Goal: Information Seeking & Learning: Learn about a topic

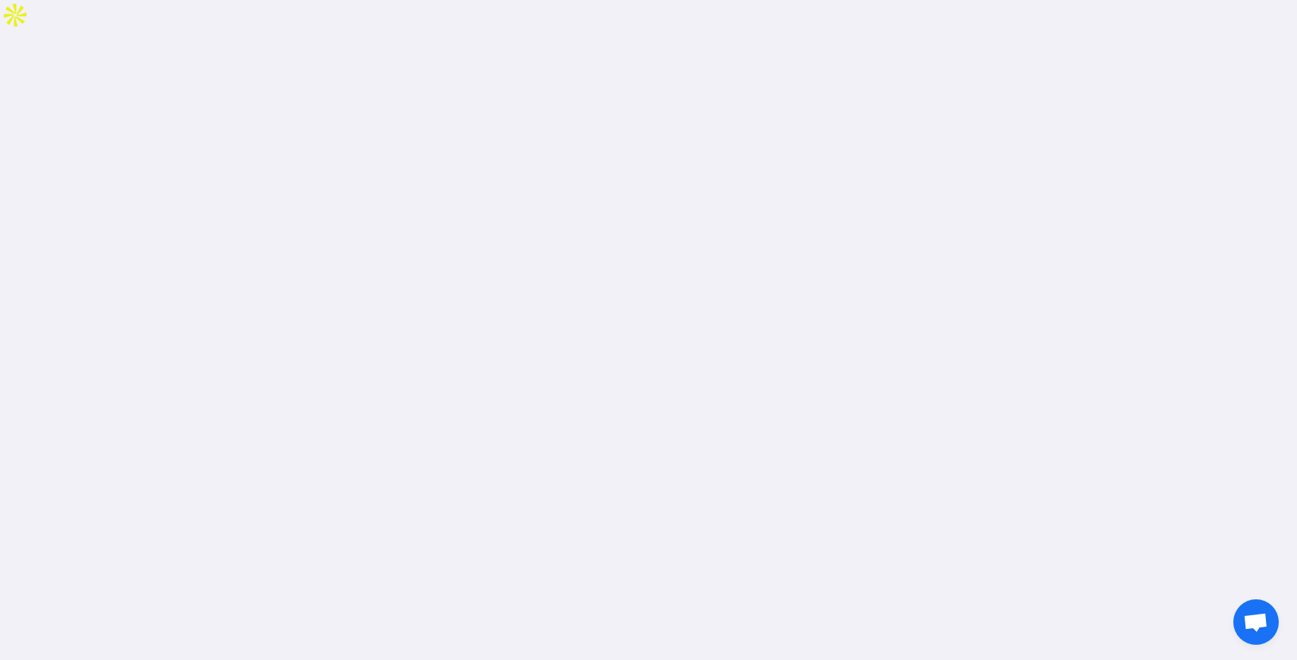
click at [624, 450] on div at bounding box center [648, 363] width 1297 height 660
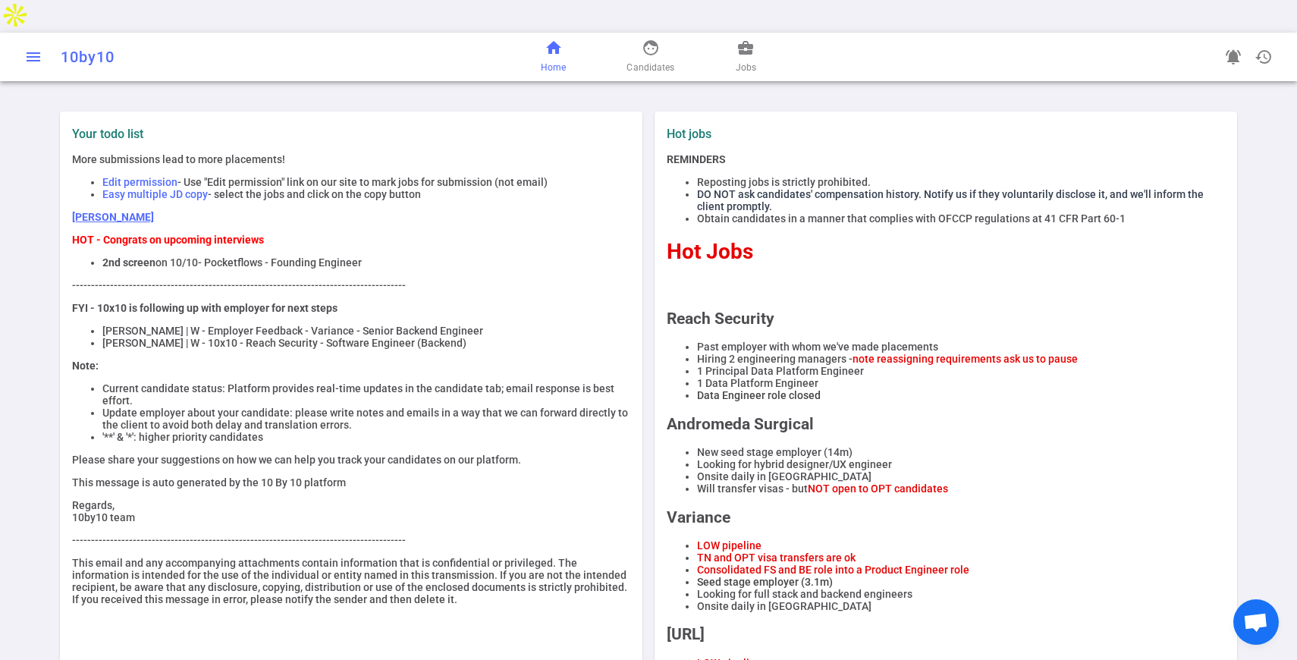
click at [36, 48] on span "menu" at bounding box center [33, 57] width 18 height 18
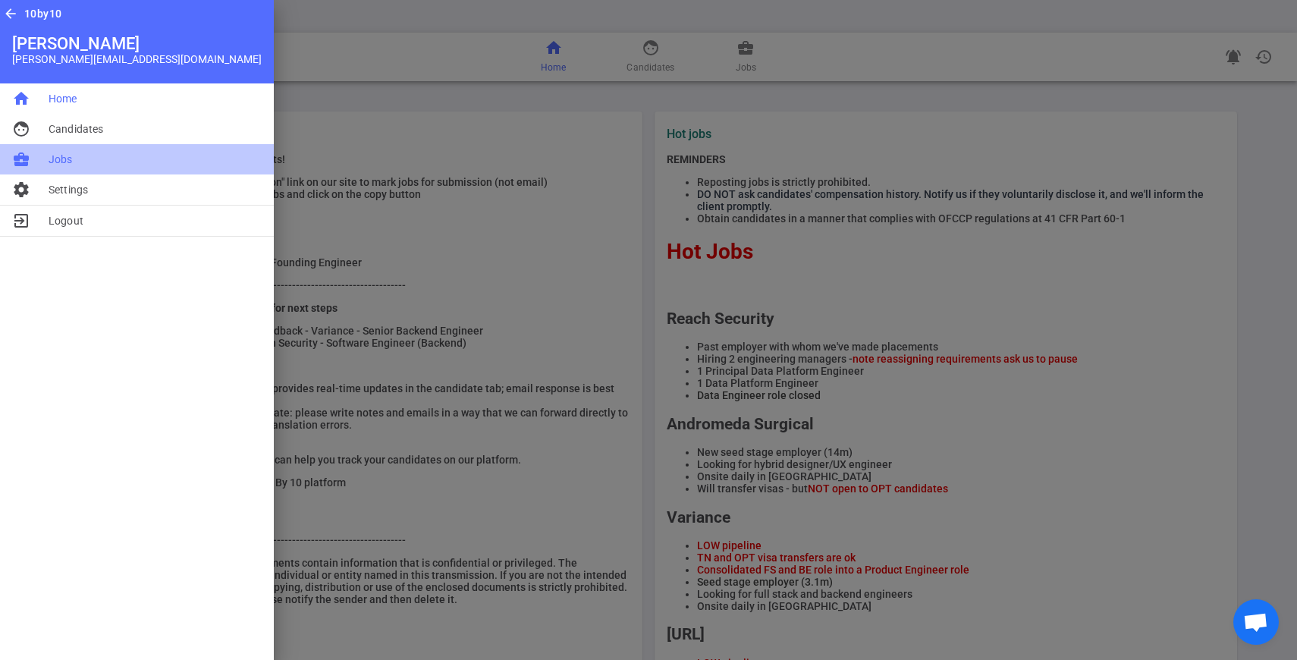
click at [67, 154] on span "Jobs" at bounding box center [61, 159] width 24 height 15
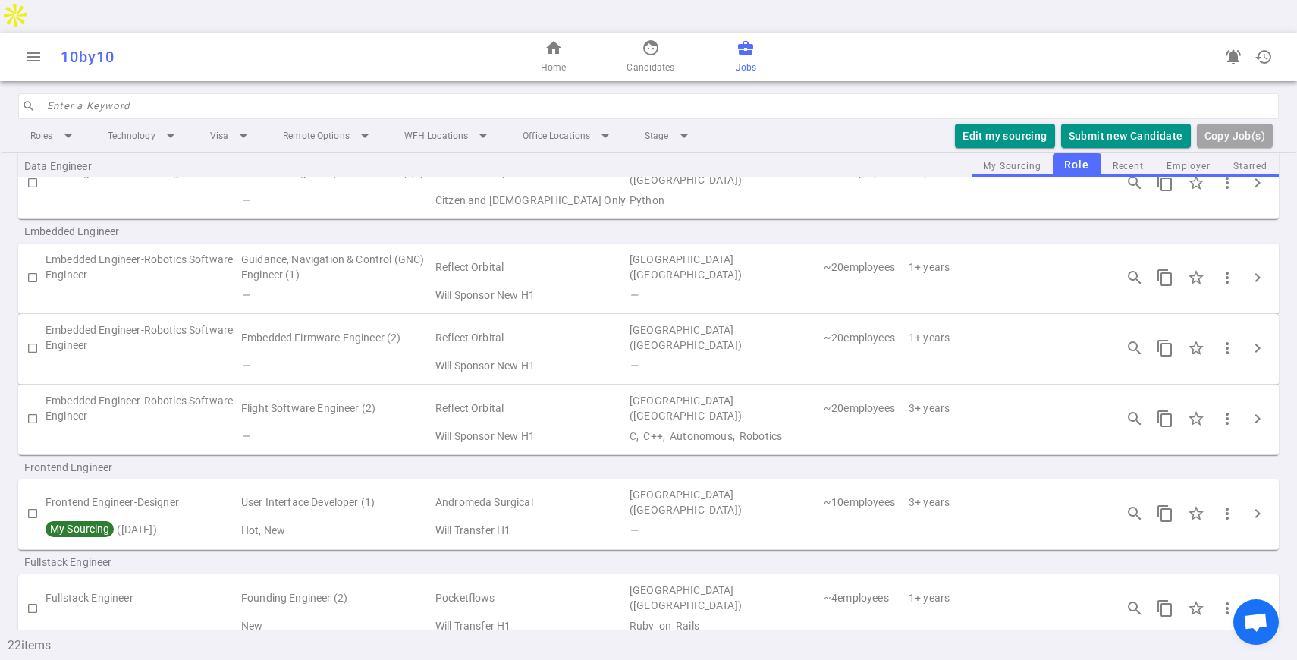
scroll to position [460, 0]
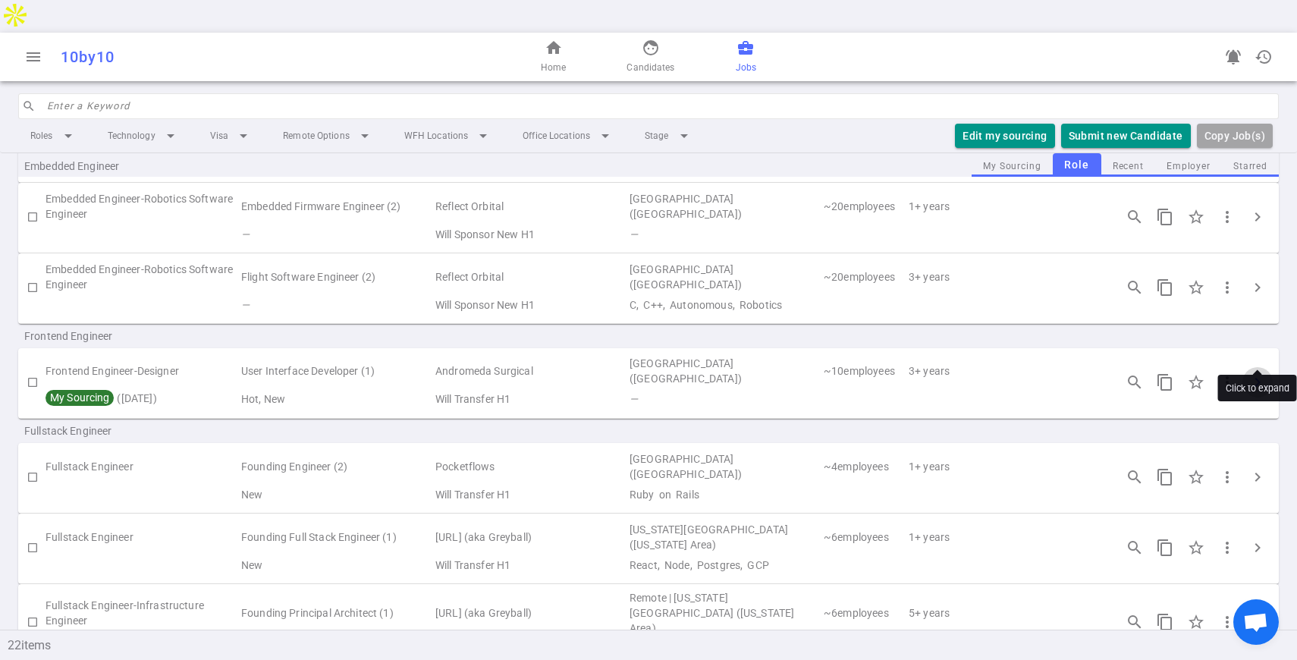
click at [1256, 373] on span "chevron_right" at bounding box center [1257, 382] width 18 height 18
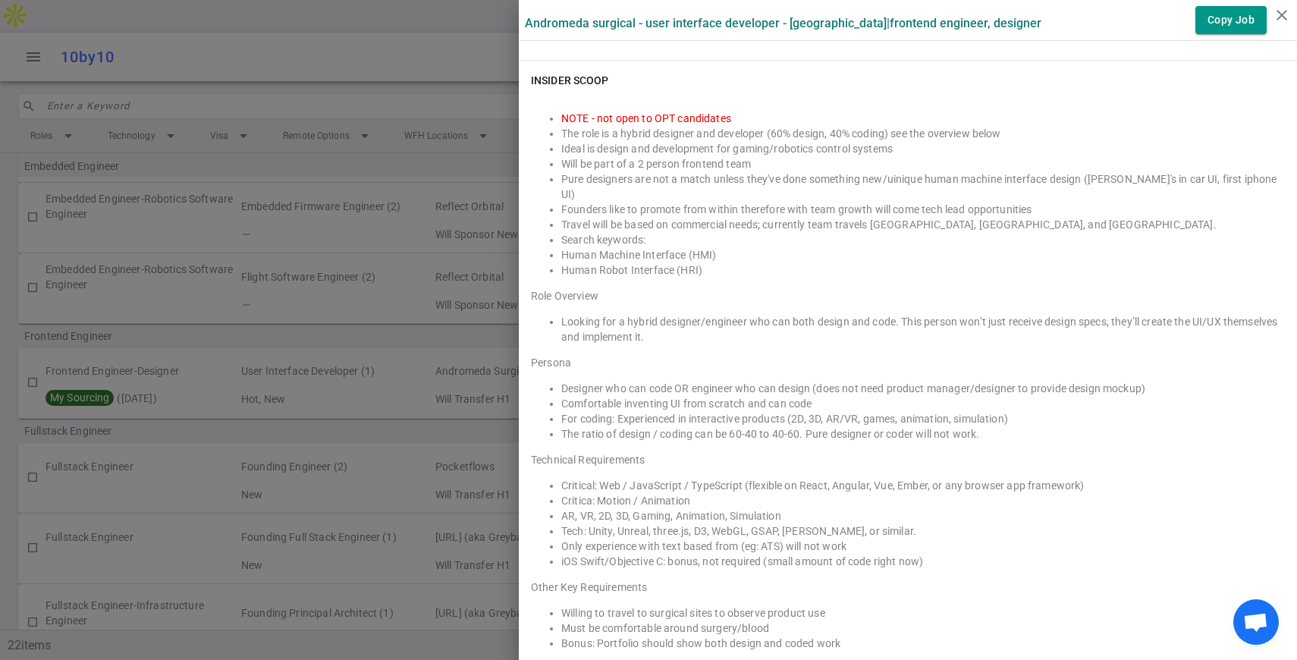
scroll to position [1066, 0]
click at [245, 350] on div at bounding box center [648, 330] width 1297 height 660
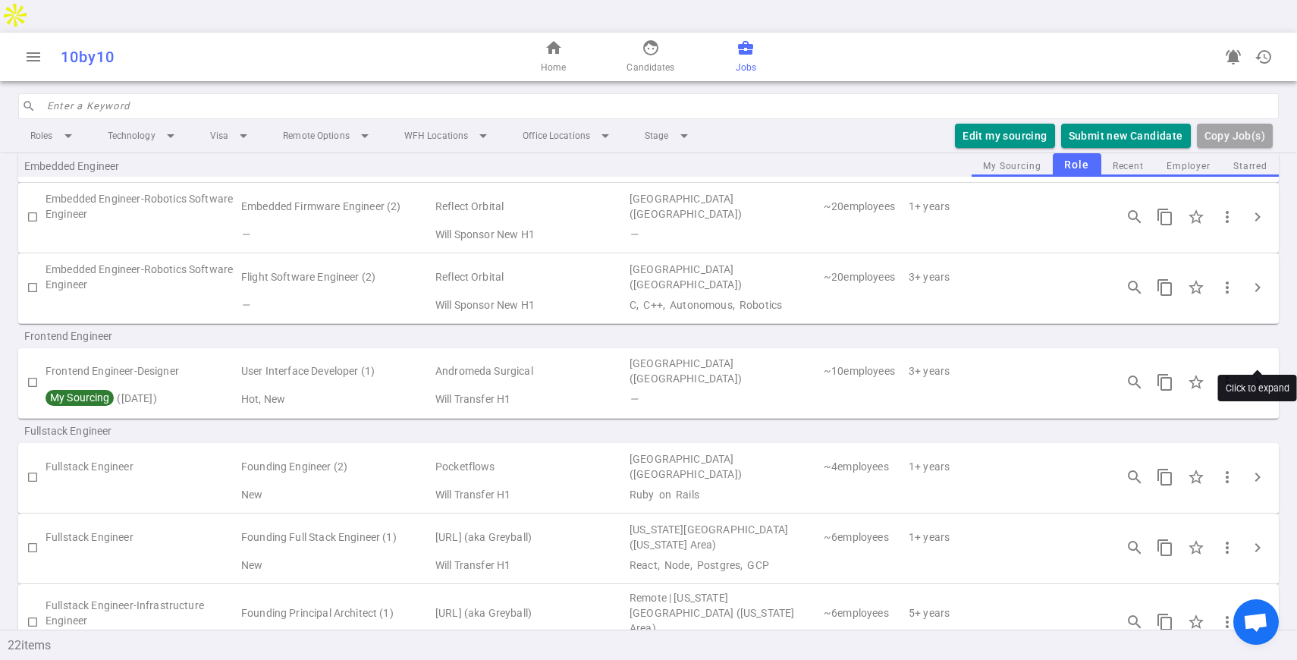
click at [1247, 367] on button "chevron_right" at bounding box center [1257, 382] width 30 height 30
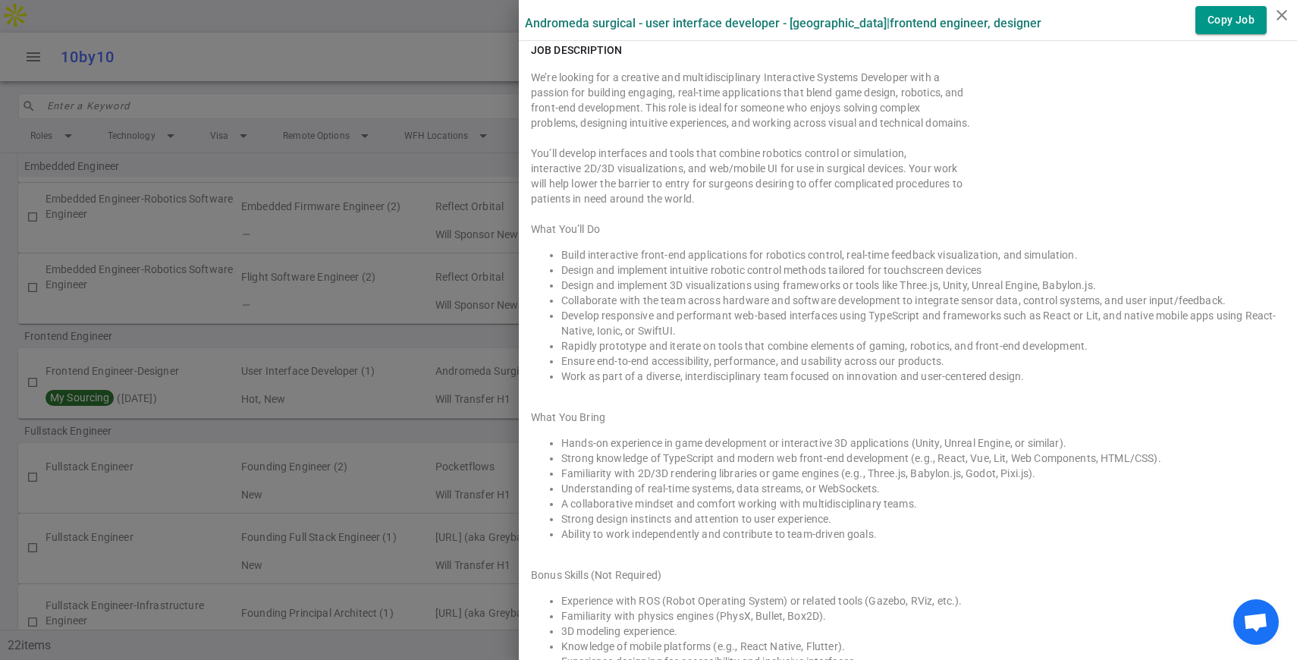
scroll to position [1553, 0]
